Goal: Task Accomplishment & Management: Use online tool/utility

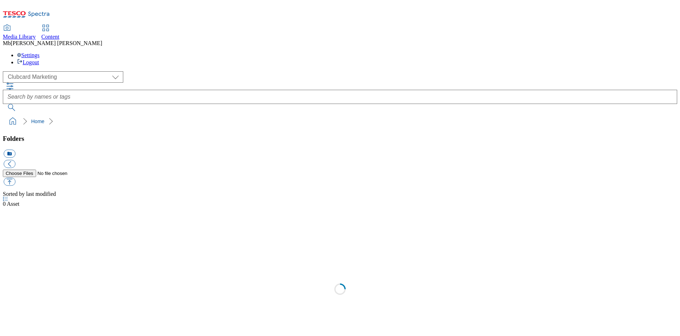
scroll to position [0, 0]
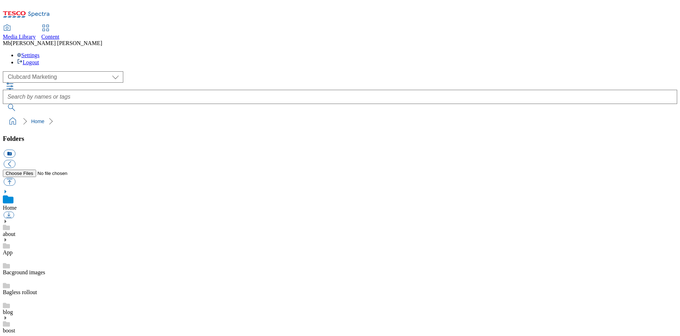
click at [50, 24] on icon at bounding box center [45, 28] width 9 height 9
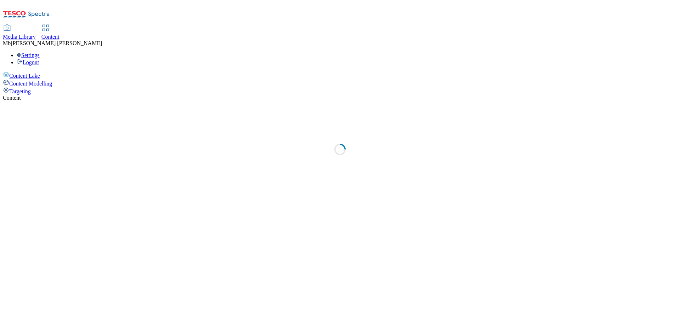
select select "ghs-uk"
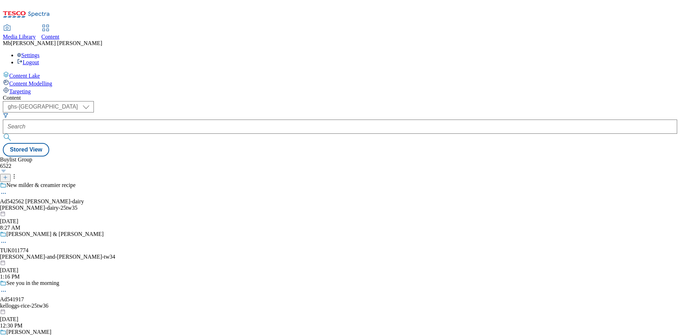
click at [48, 87] on div "Targeting" at bounding box center [340, 91] width 675 height 8
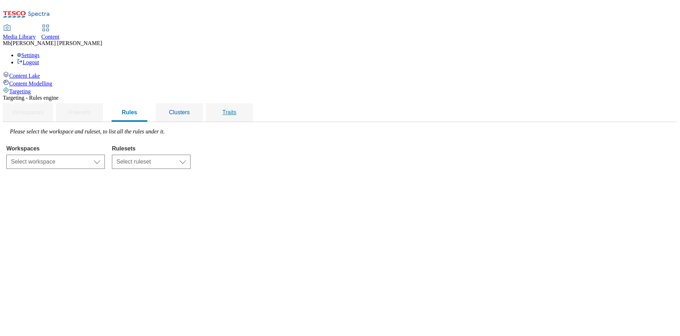
click at [236, 109] on span "Traits" at bounding box center [230, 112] width 14 height 6
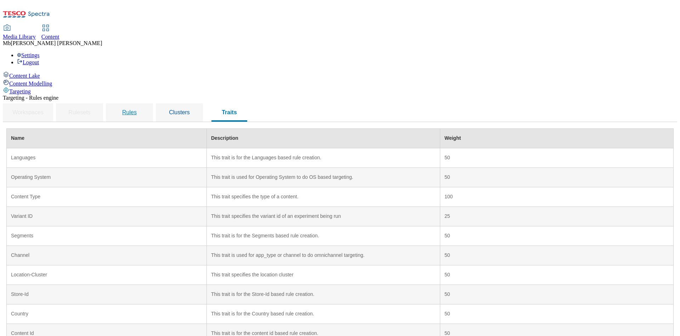
click at [137, 109] on span "Rules" at bounding box center [129, 112] width 15 height 6
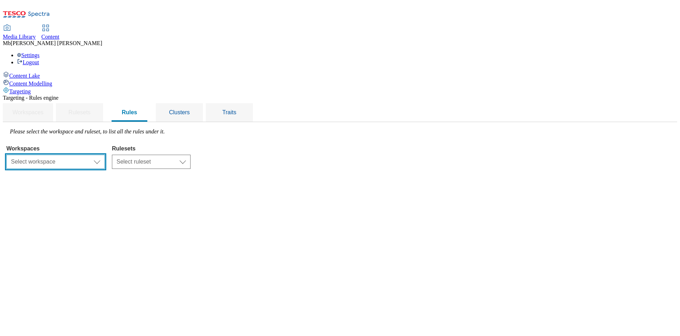
drag, startPoint x: 176, startPoint y: 110, endPoint x: 180, endPoint y: 103, distance: 7.5
click at [105, 155] on select "Select workspace Content" at bounding box center [55, 162] width 99 height 14
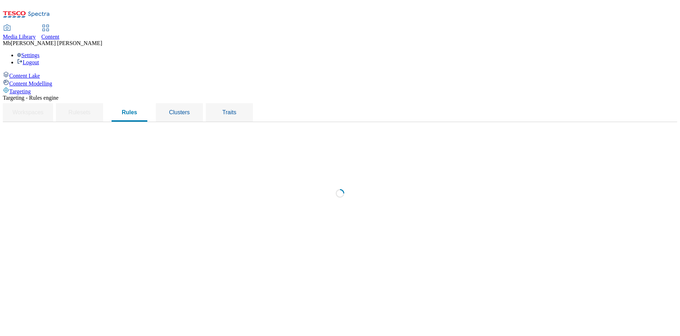
select select "f510054f-adaa-4692-b570-80fa3897127a"
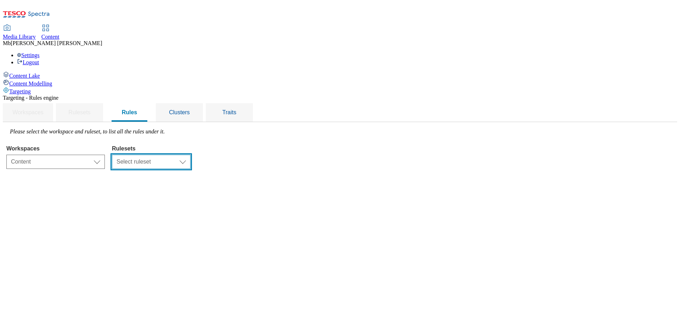
click at [191, 155] on select "Select ruleset ROI UK" at bounding box center [151, 162] width 79 height 14
select select "7f9e739d-6abb-424f-b94f-4b375a3fe6e0"
click at [191, 155] on select "Select ruleset ROI UK" at bounding box center [151, 162] width 79 height 14
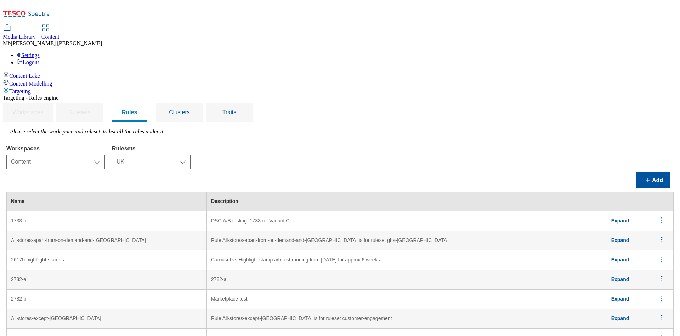
scroll to position [53, 0]
click at [660, 172] on button "Add" at bounding box center [654, 180] width 34 height 16
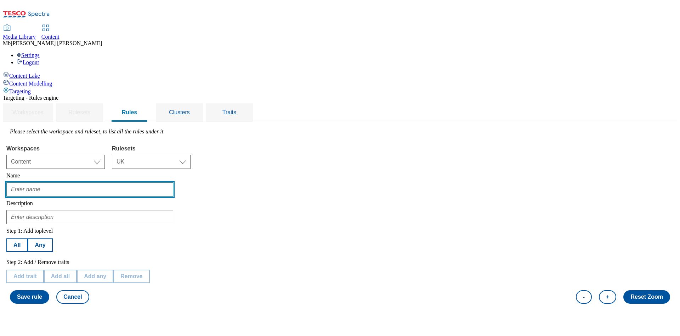
click at [173, 182] on input "text" at bounding box center [89, 189] width 167 height 14
type input "Mike B Test Faststats Delivery saver"
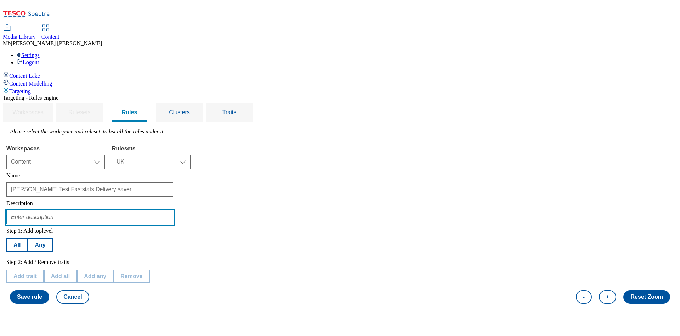
click at [155, 210] on input "text" at bounding box center [89, 217] width 167 height 14
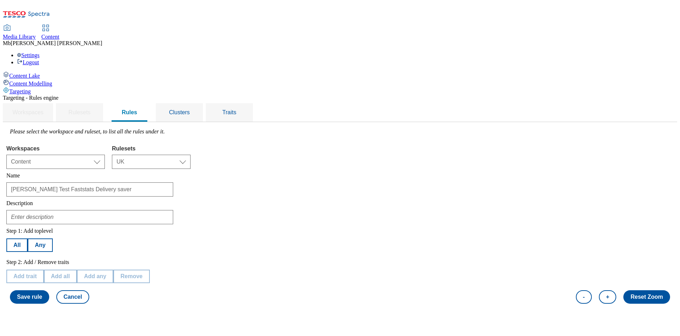
click at [348, 224] on div "Step 1: Add toplevel All Any Step 2: Add / Remove traits Add trait Add all Add …" at bounding box center [340, 265] width 668 height 83
click at [28, 238] on button "All" at bounding box center [16, 244] width 21 height 13
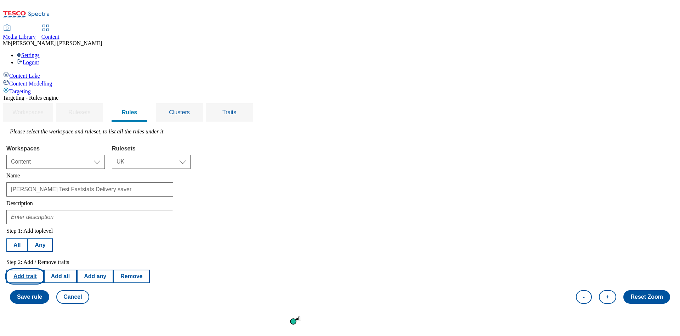
click at [44, 269] on button "Add trait" at bounding box center [25, 275] width 38 height 13
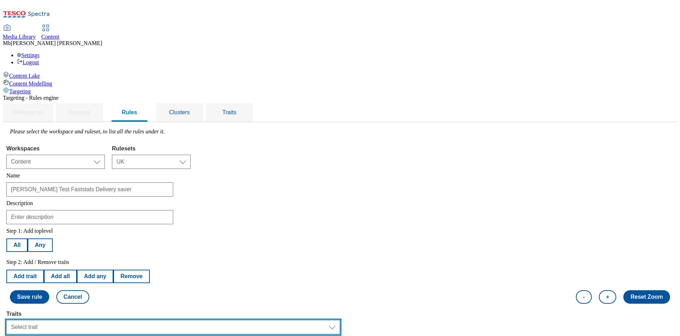
click at [277, 320] on select "Select trait Languages Operating System Content Type Variant ID Segments Channe…" at bounding box center [173, 327] width 334 height 14
select select "profileSegments"
click at [96, 320] on select "Select trait Languages Operating System Content Type Variant ID Segments Channe…" at bounding box center [173, 327] width 334 height 14
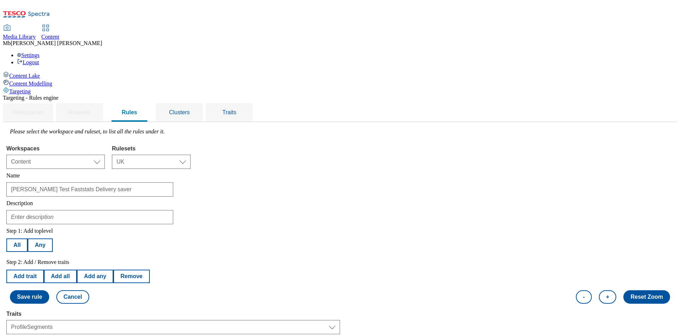
select select "equals"
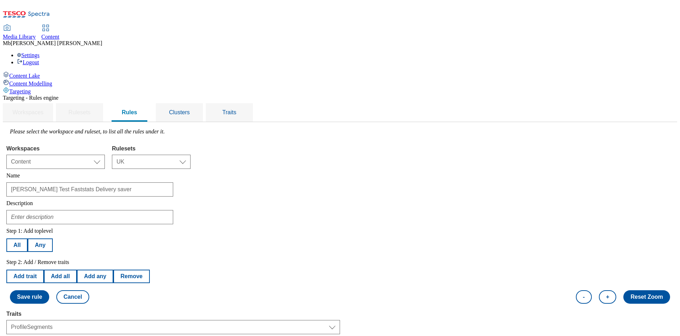
select select "d0408e42-4b68-472b-a922-f13d080bc2c1:false"
drag, startPoint x: 178, startPoint y: 221, endPoint x: 136, endPoint y: 221, distance: 41.8
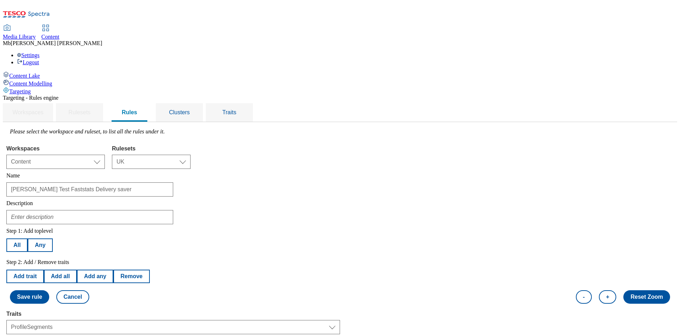
drag, startPoint x: 157, startPoint y: 137, endPoint x: 88, endPoint y: 140, distance: 69.5
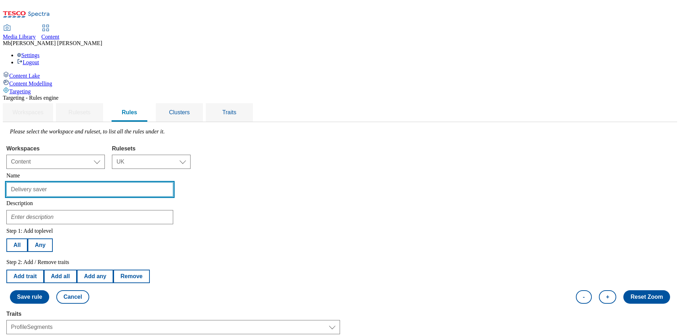
click at [152, 182] on input "Delivery saver" at bounding box center [89, 189] width 167 height 14
type input "D"
type input "Free delivery"
